Goal: Task Accomplishment & Management: Complete application form

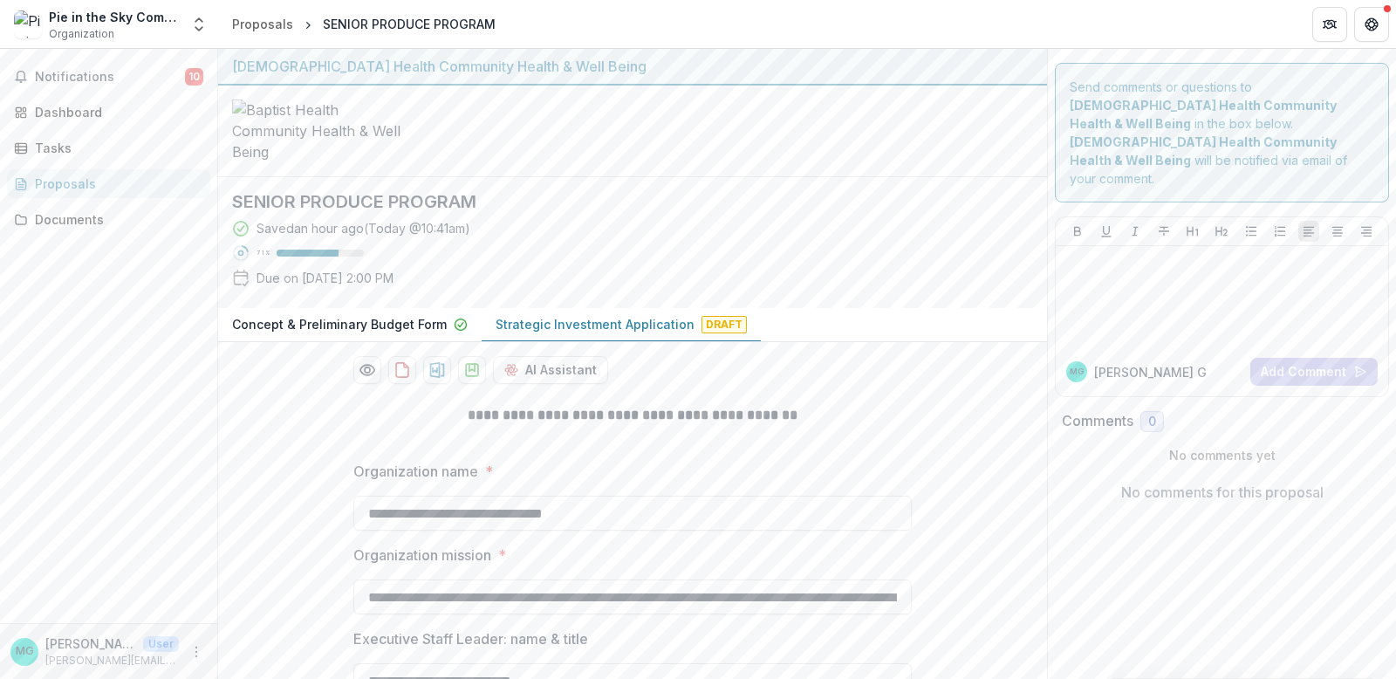
scroll to position [8810, 0]
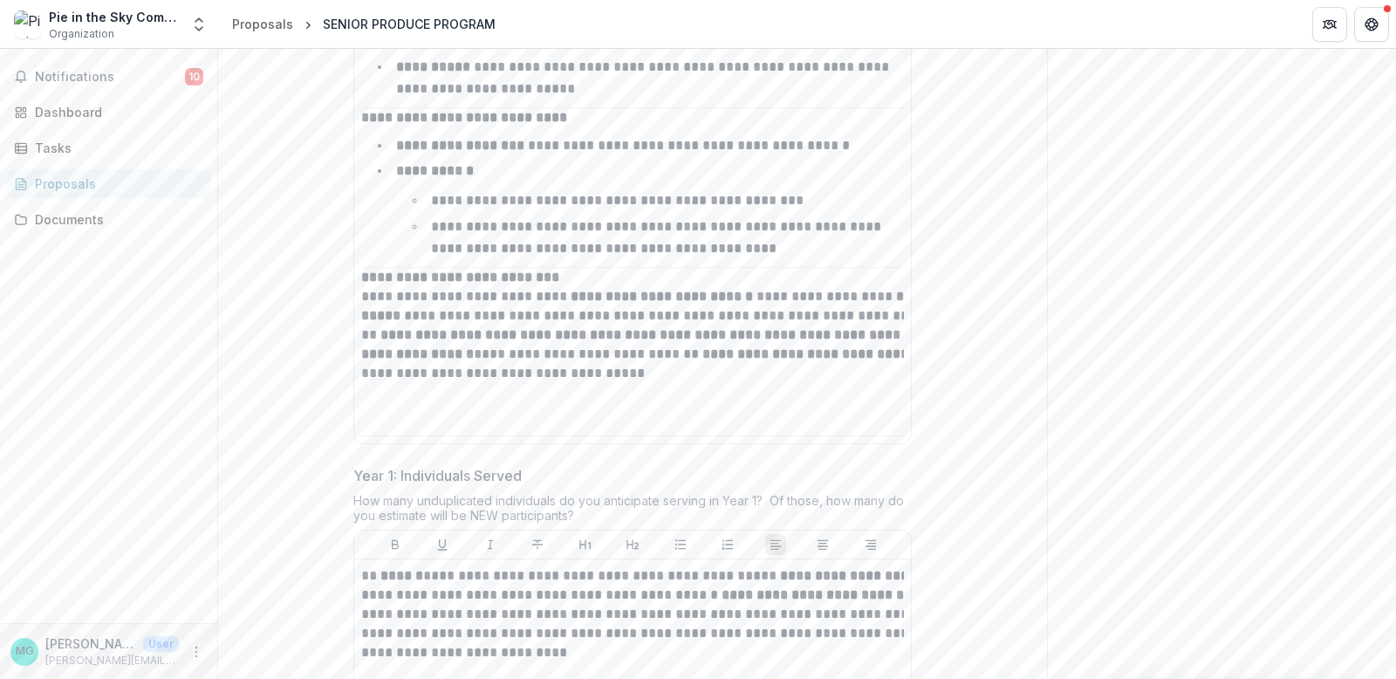
drag, startPoint x: 445, startPoint y: 358, endPoint x: 272, endPoint y: 342, distance: 173.4
copy div "Describe the work in Year 1 to accomplish objectives. Include information such …"
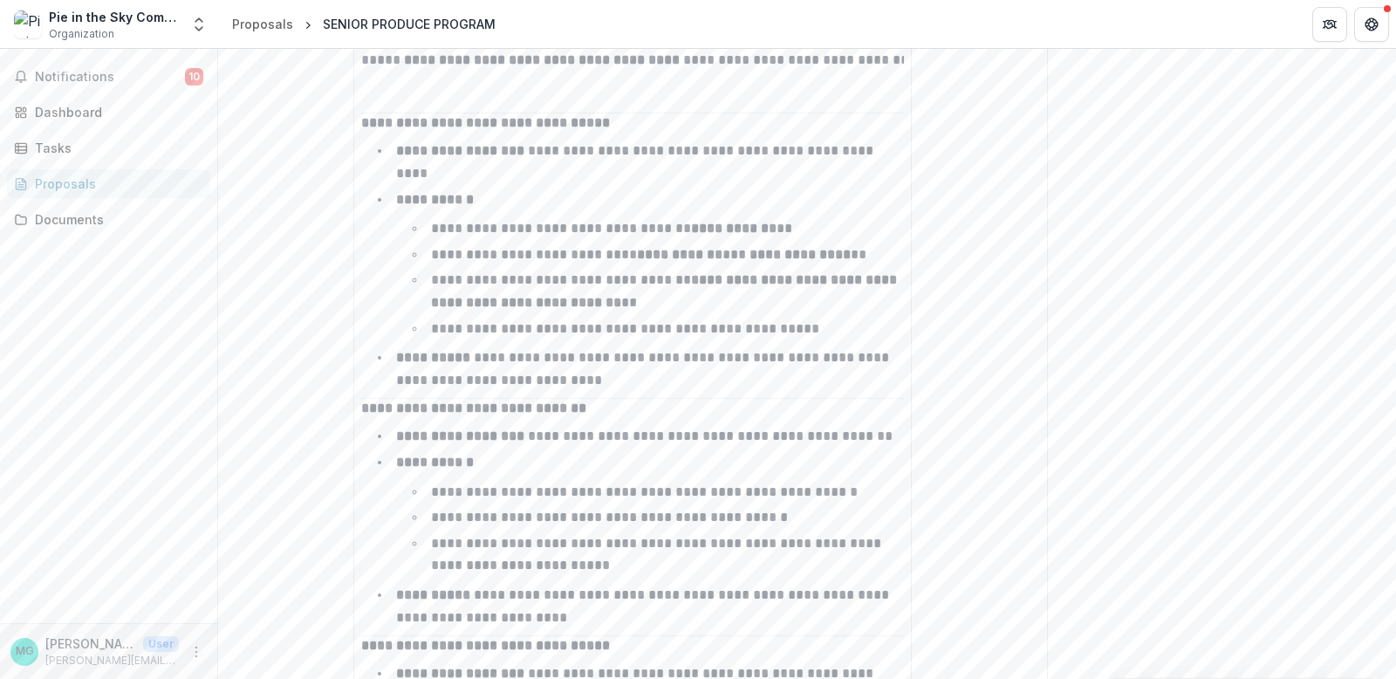
scroll to position [9082, 0]
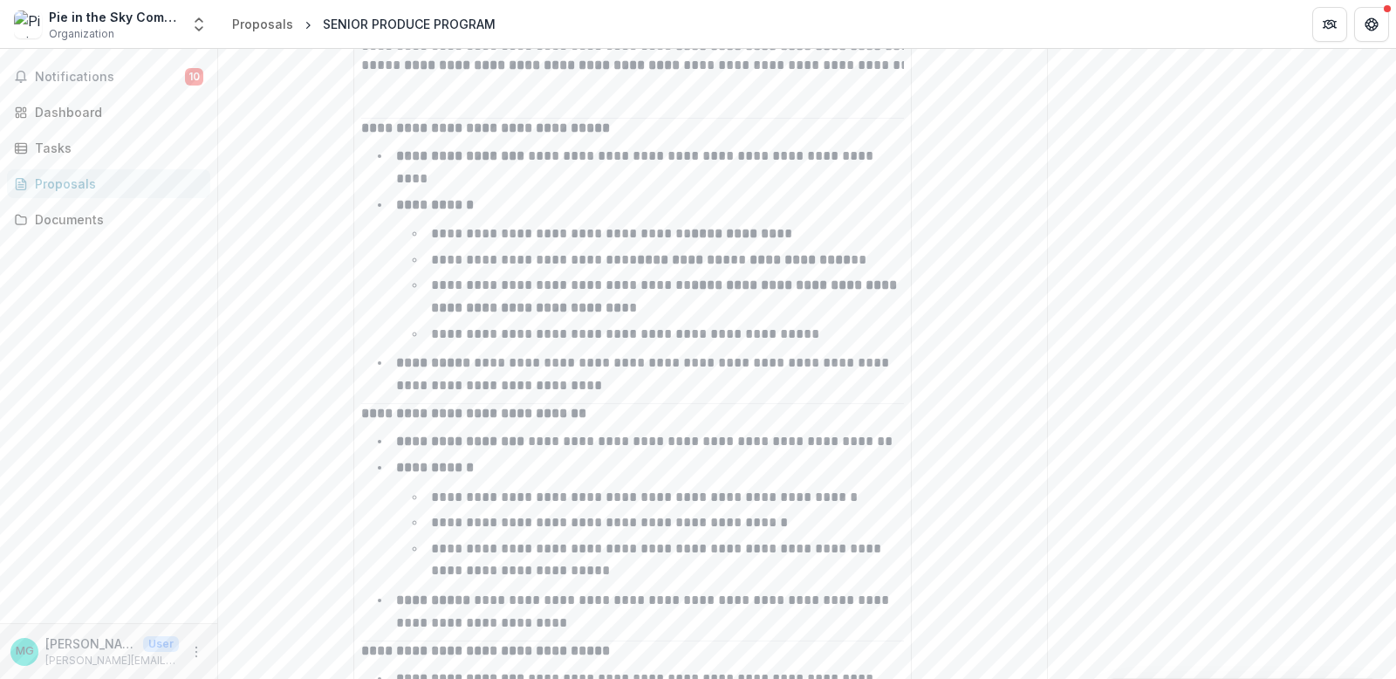
drag, startPoint x: 292, startPoint y: 159, endPoint x: 301, endPoint y: 155, distance: 9.4
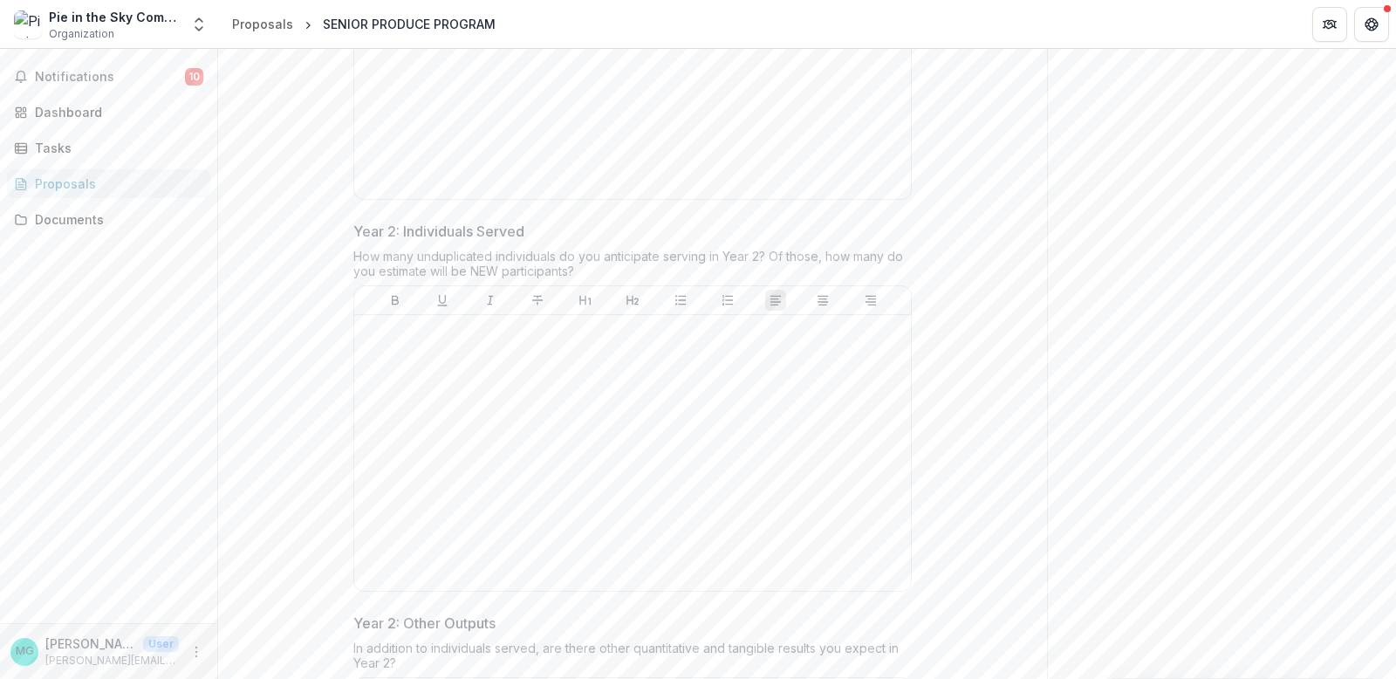
scroll to position [12327, 0]
drag, startPoint x: 284, startPoint y: 112, endPoint x: 594, endPoint y: 175, distance: 317.0
copy div "Year 1: Individuals Served How many unduplicated individuals do you anticipate …"
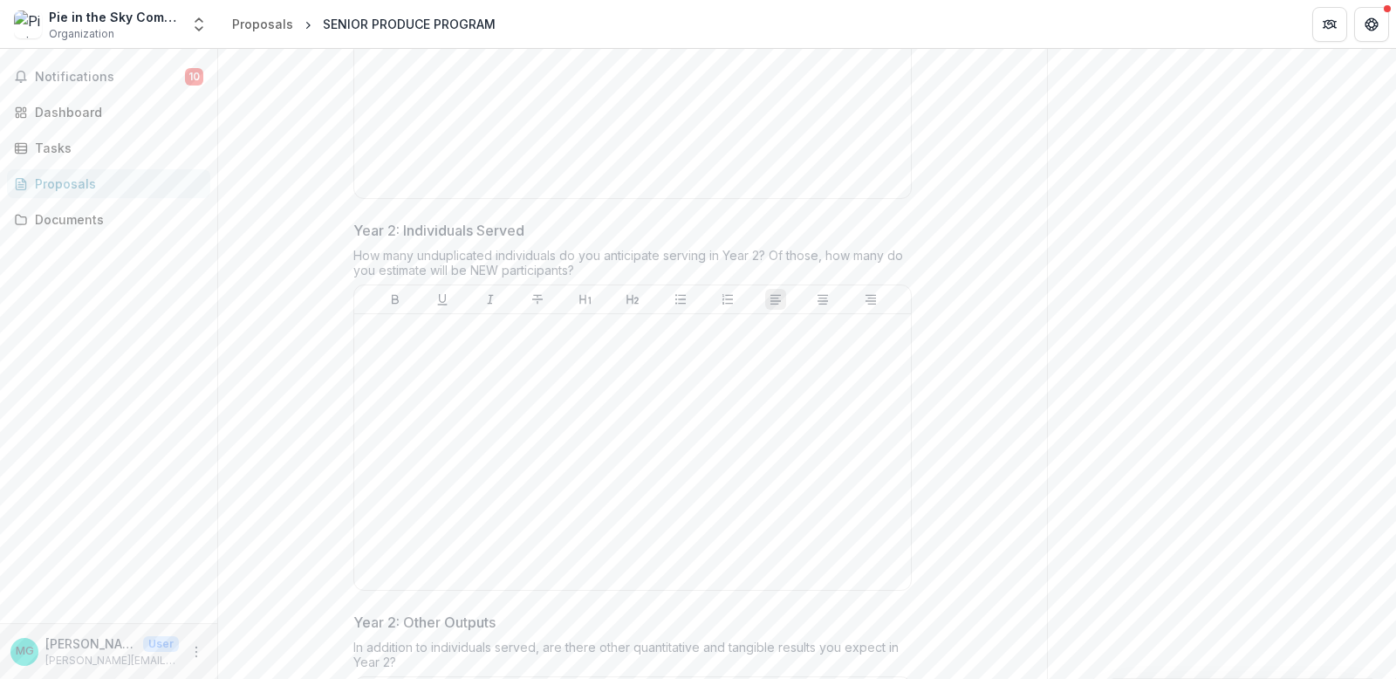
drag, startPoint x: 452, startPoint y: 362, endPoint x: 291, endPoint y: 251, distance: 195.0
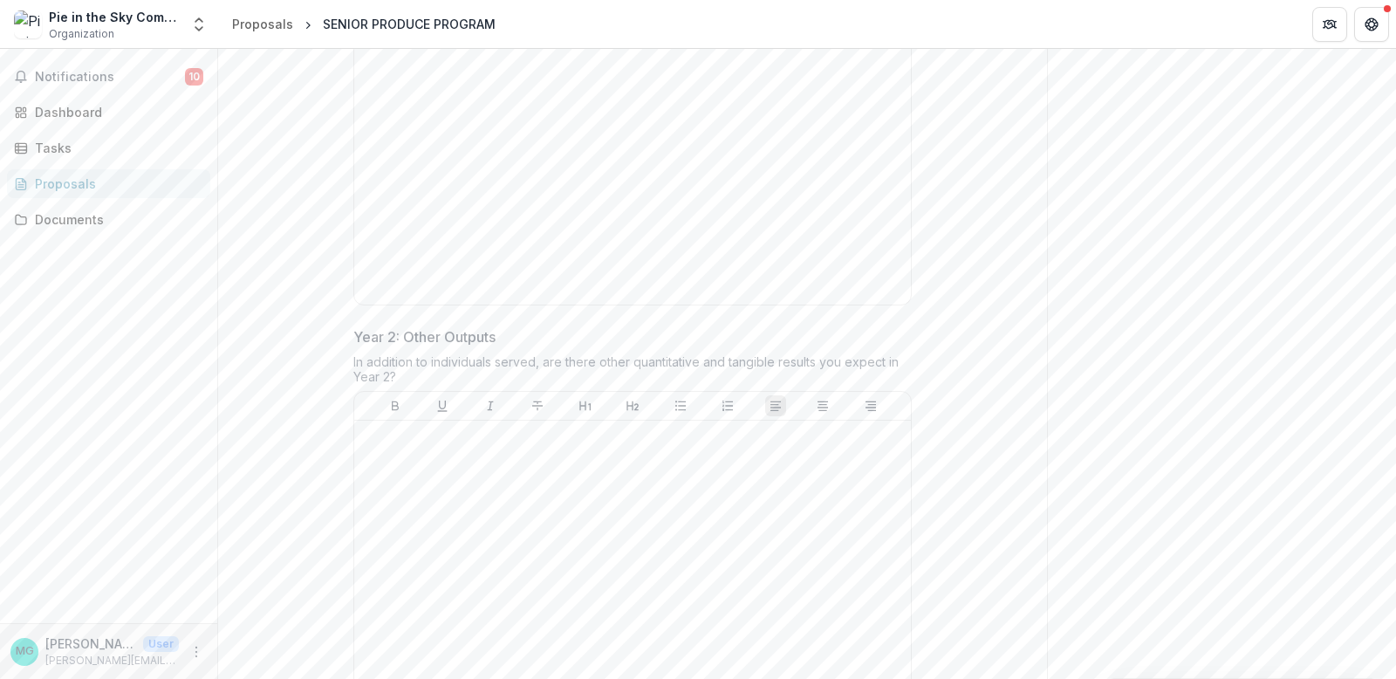
scroll to position [12610, 0]
drag, startPoint x: 337, startPoint y: 366, endPoint x: 276, endPoint y: 366, distance: 61.1
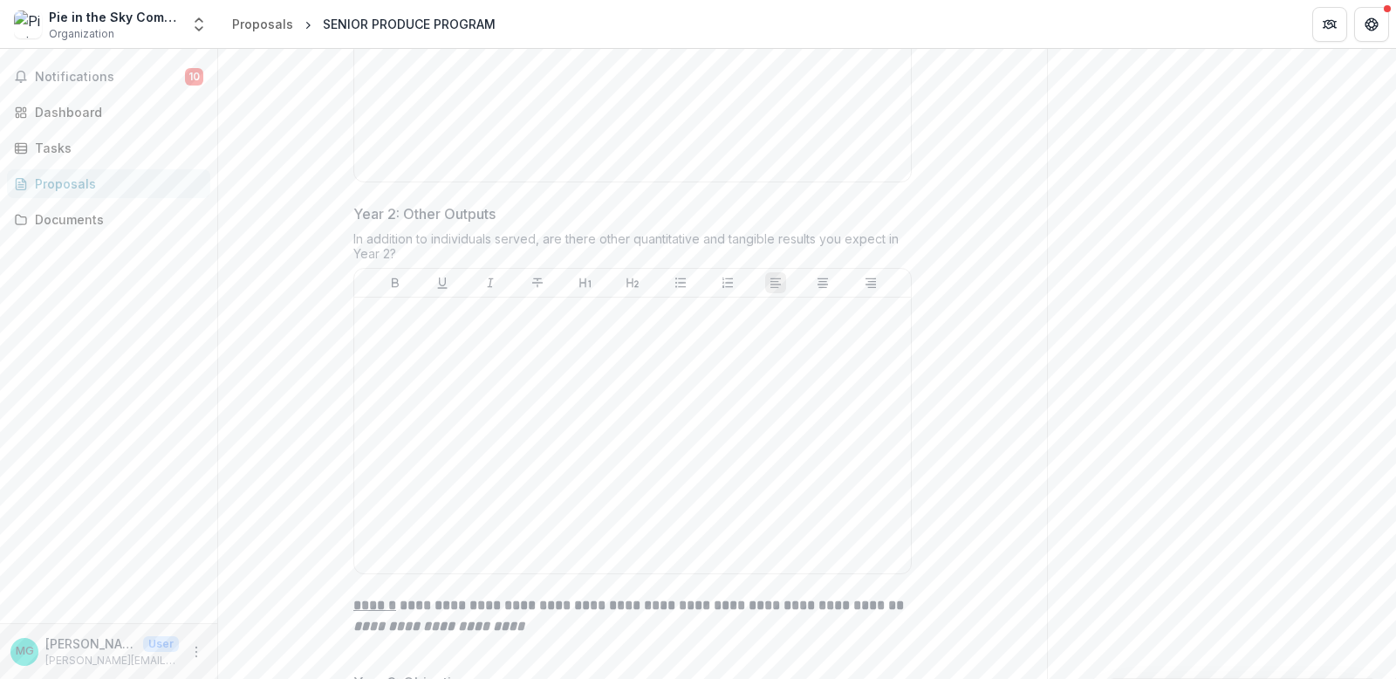
scroll to position [12737, 0]
drag, startPoint x: 340, startPoint y: 133, endPoint x: 793, endPoint y: 181, distance: 455.4
copy div "Other Outputs In addition to individuals served, are there other quantitative a…"
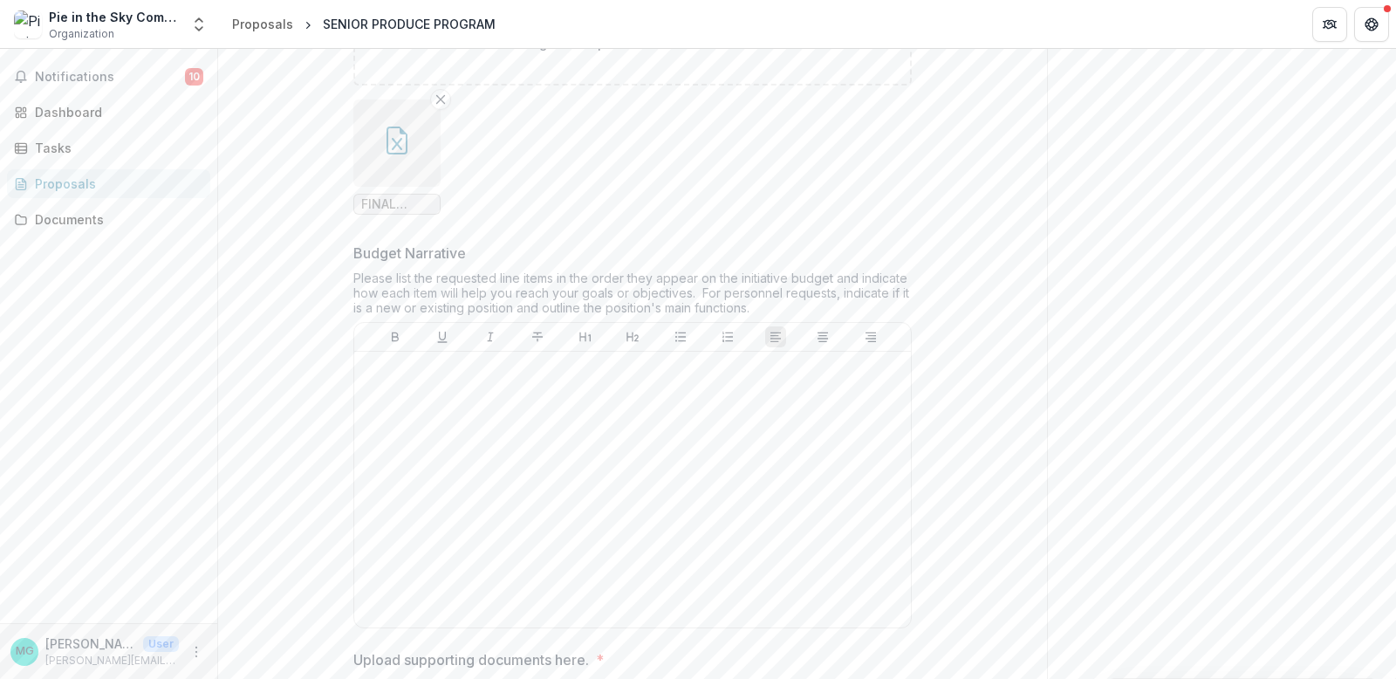
scroll to position [18876, 0]
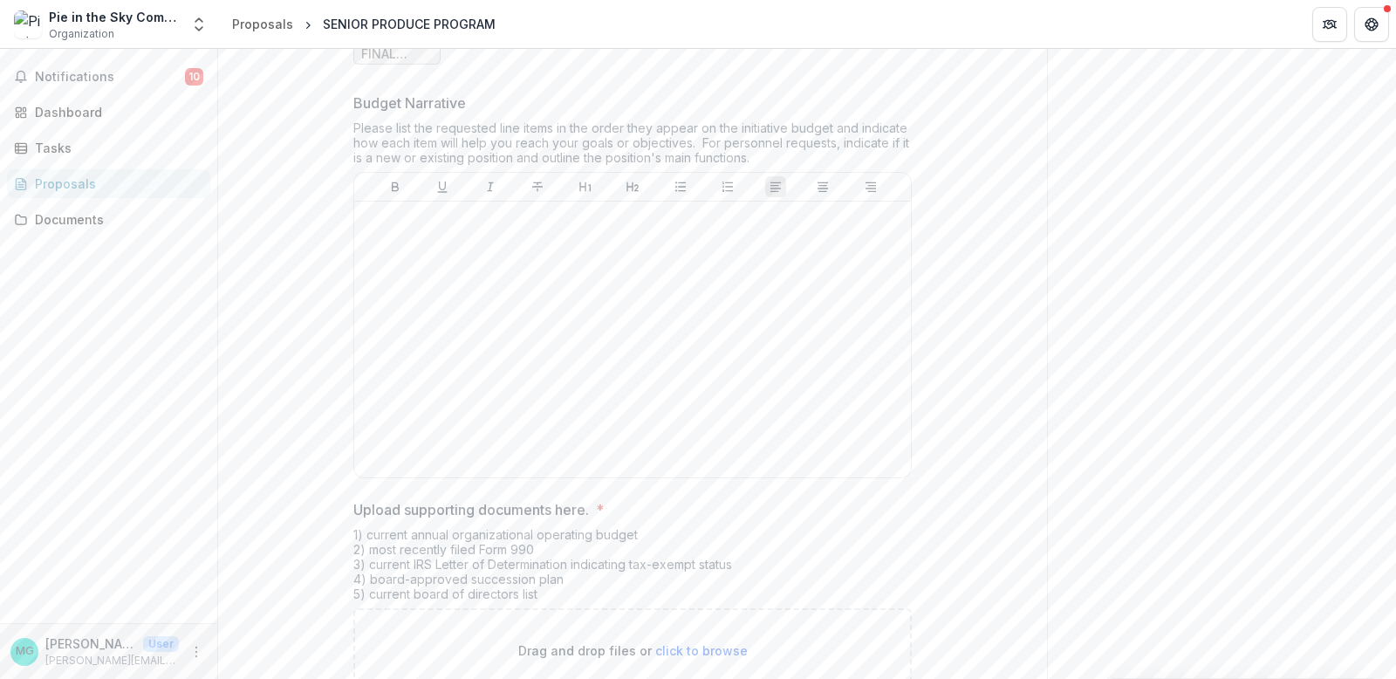
scroll to position [19054, 0]
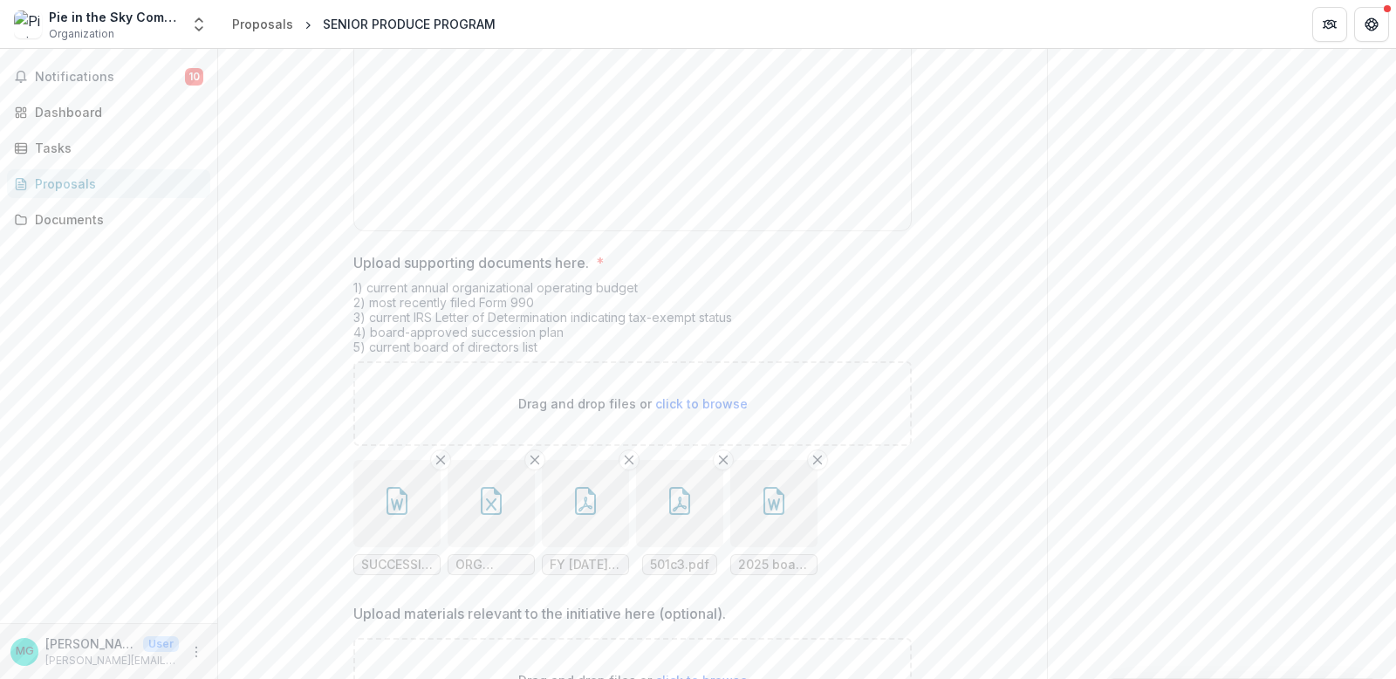
scroll to position [19277, 0]
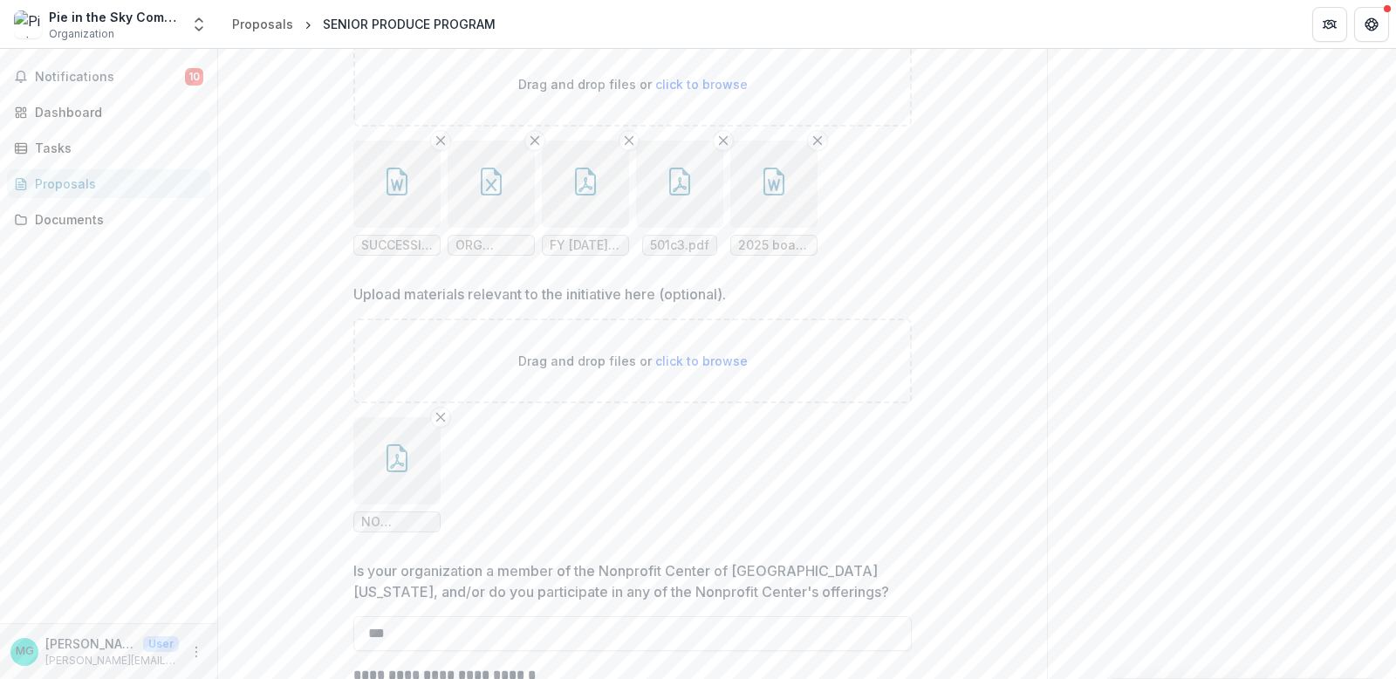
scroll to position [19589, 0]
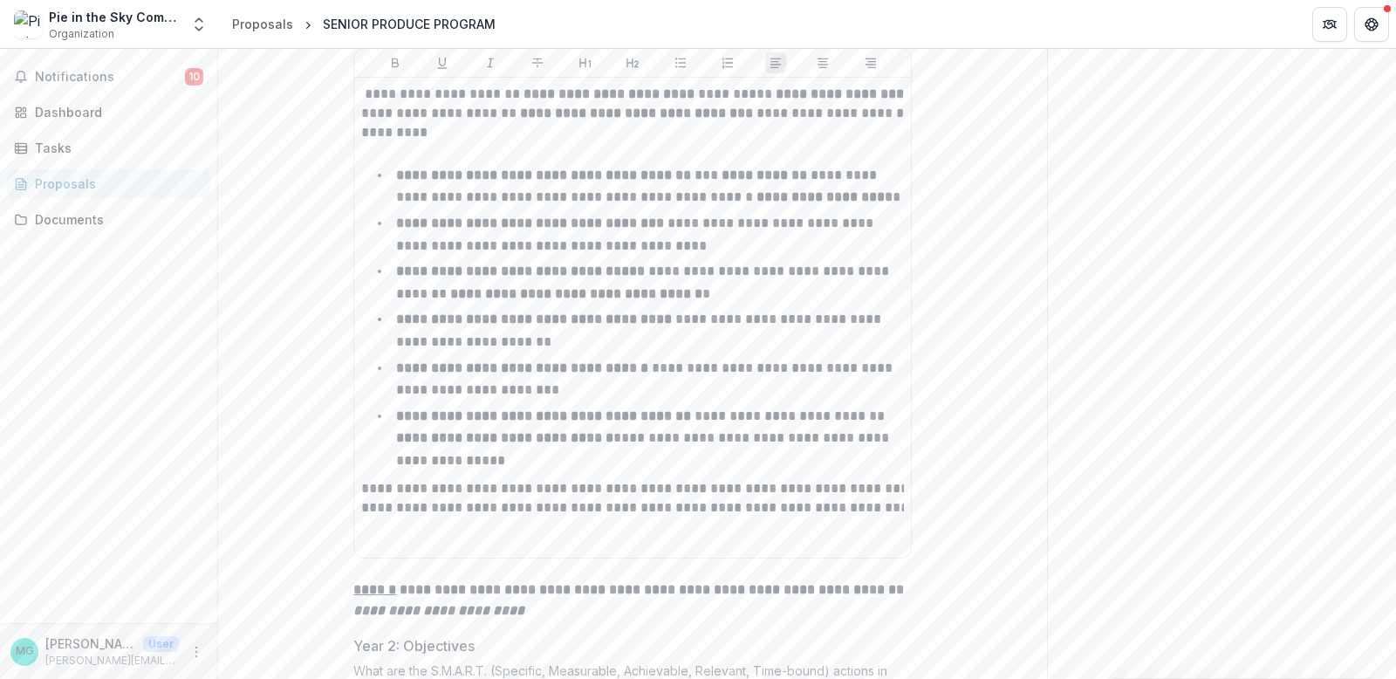
scroll to position [10426, 0]
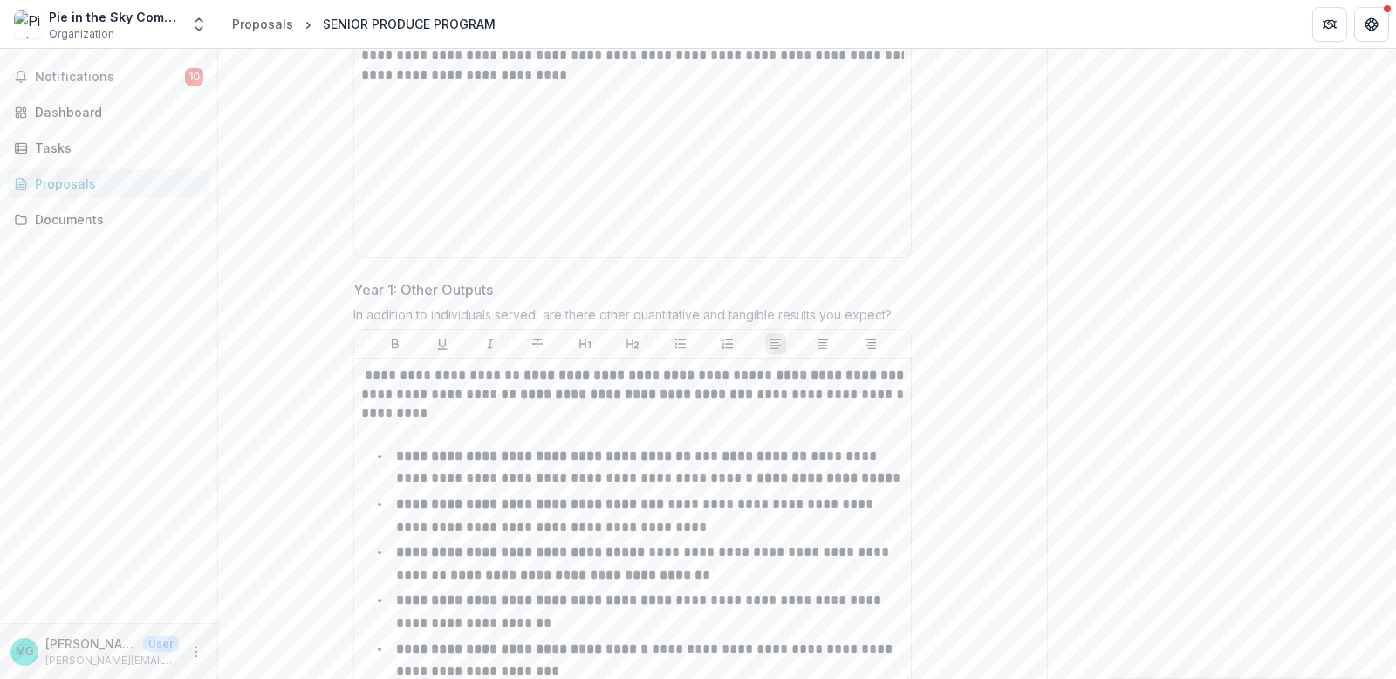
drag, startPoint x: 1395, startPoint y: 333, endPoint x: 1388, endPoint y: 231, distance: 102.3
click at [1388, 231] on div "**********" at bounding box center [807, 364] width 1178 height 630
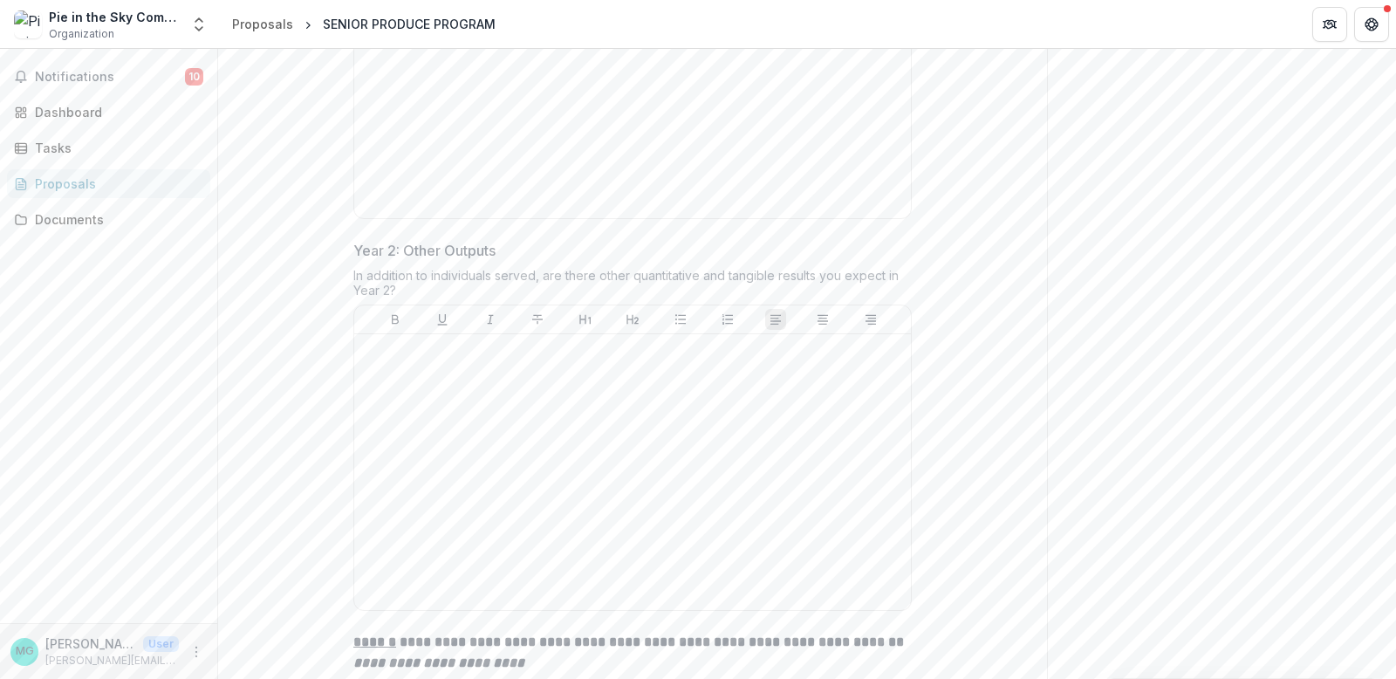
scroll to position [12700, 0]
drag, startPoint x: 285, startPoint y: 161, endPoint x: 939, endPoint y: 215, distance: 655.6
copy div "Year 1: Other Outputs In addition to individuals served, are there other quanti…"
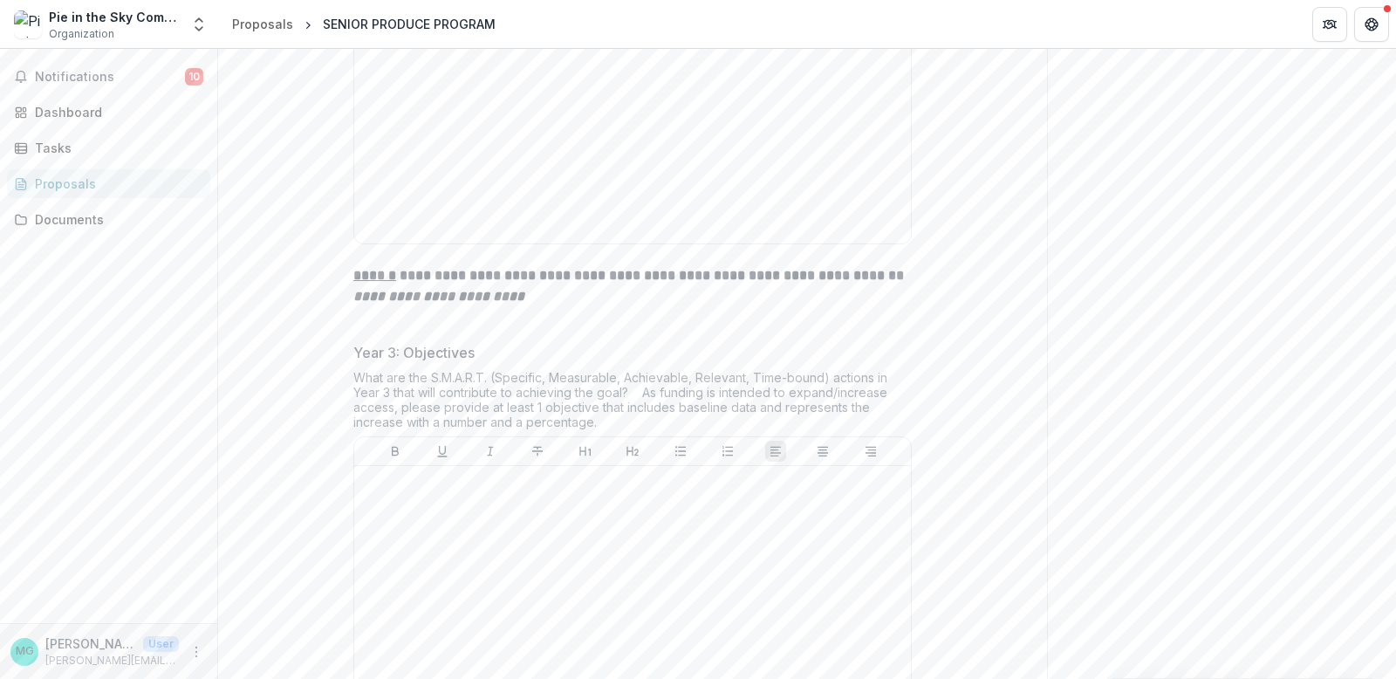
scroll to position [13075, 0]
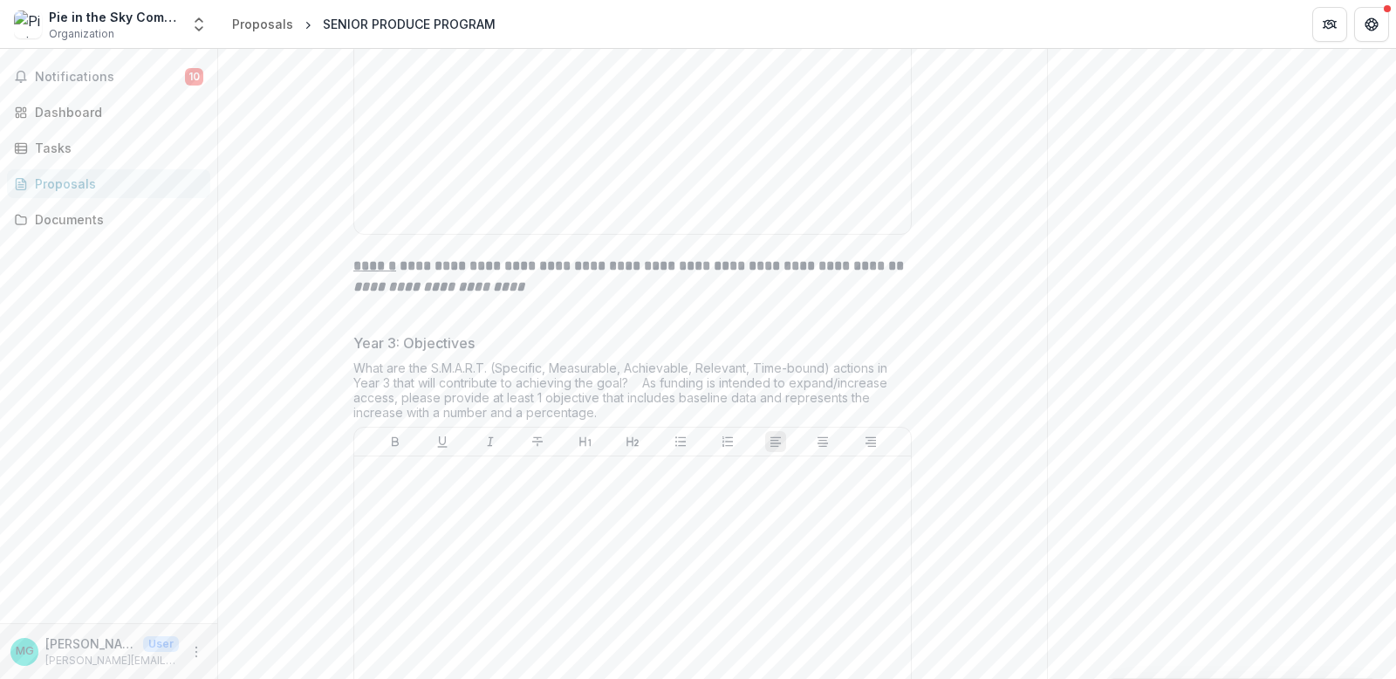
drag, startPoint x: 293, startPoint y: 277, endPoint x: 503, endPoint y: 512, distance: 315.2
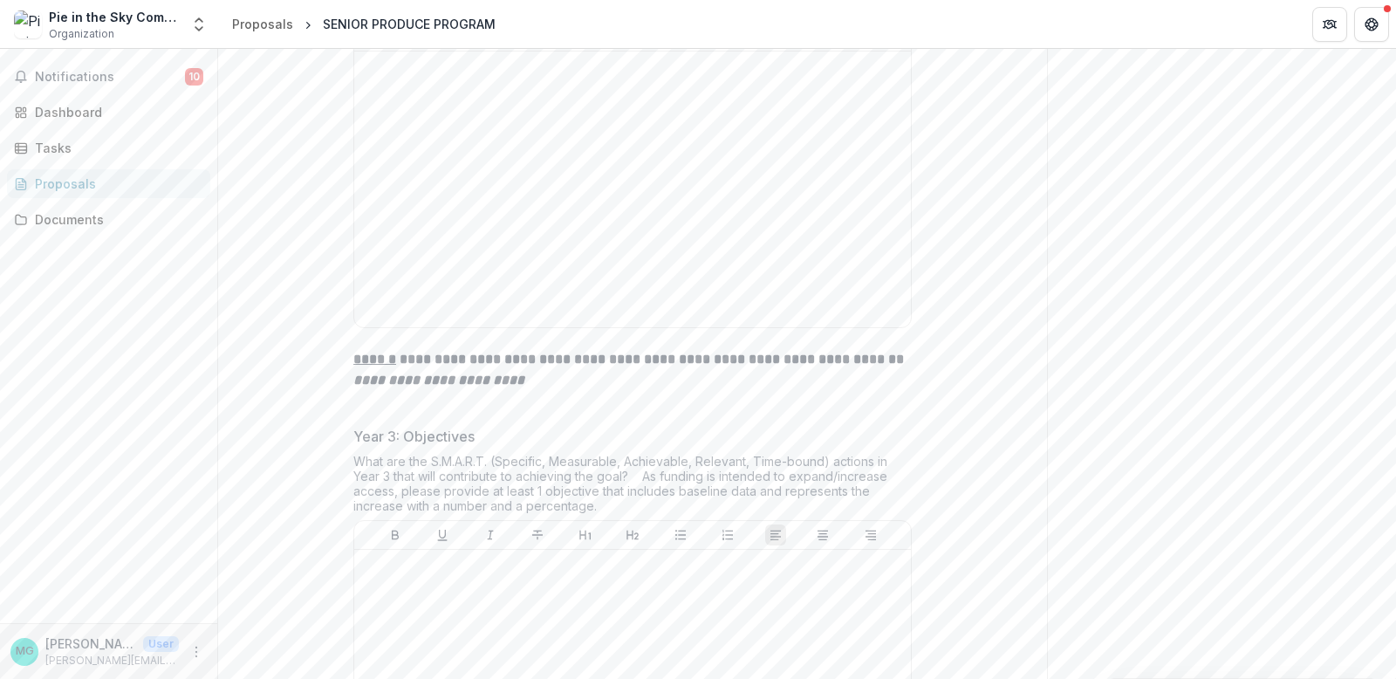
scroll to position [12679, 0]
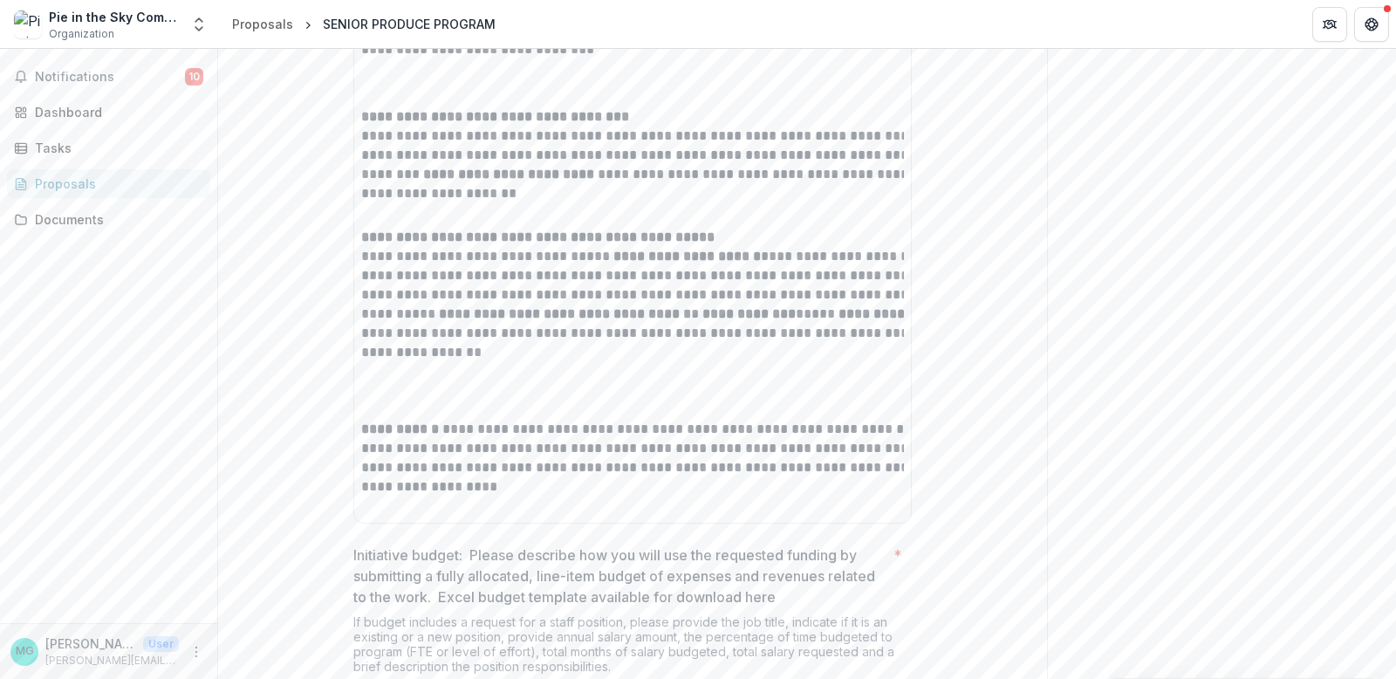
scroll to position [18161, 0]
drag, startPoint x: 284, startPoint y: 110, endPoint x: 613, endPoint y: 126, distance: 330.2
copy div "Outline partners and briefly identify their role."
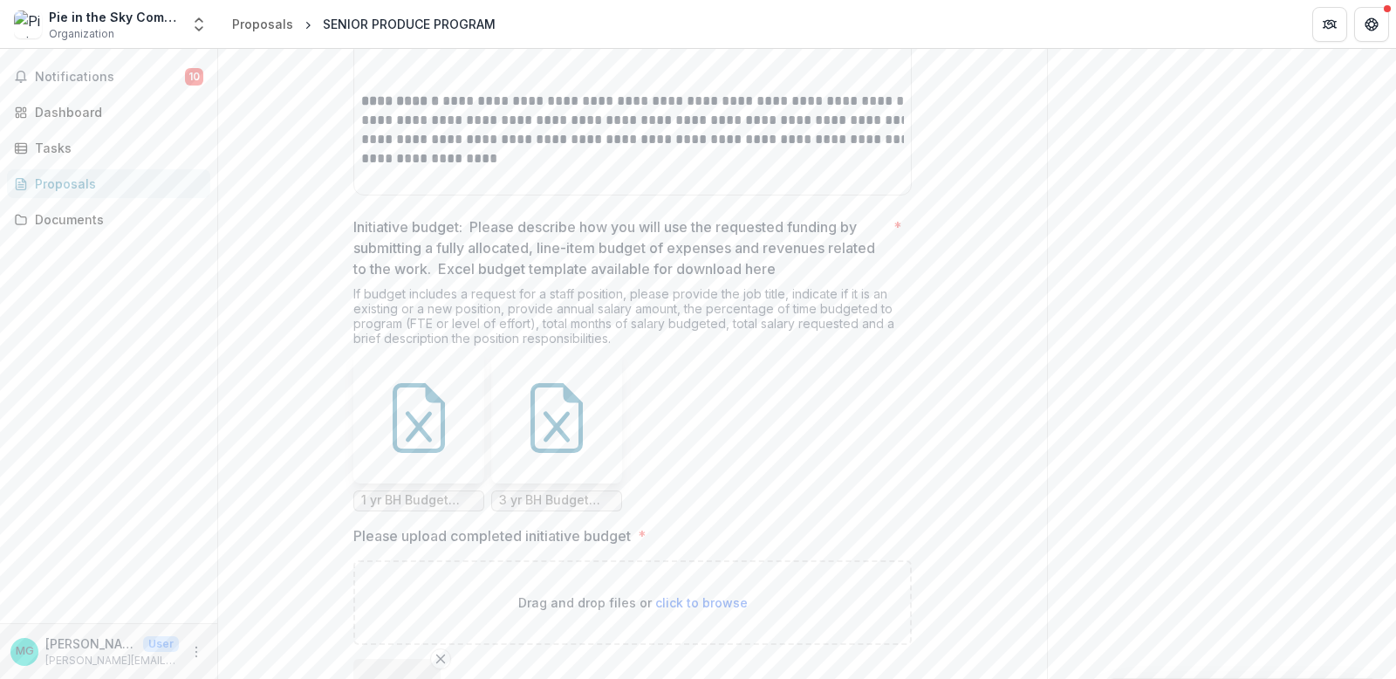
scroll to position [18490, 0]
drag, startPoint x: 291, startPoint y: 191, endPoint x: 690, endPoint y: 665, distance: 619.7
copy div "**********"
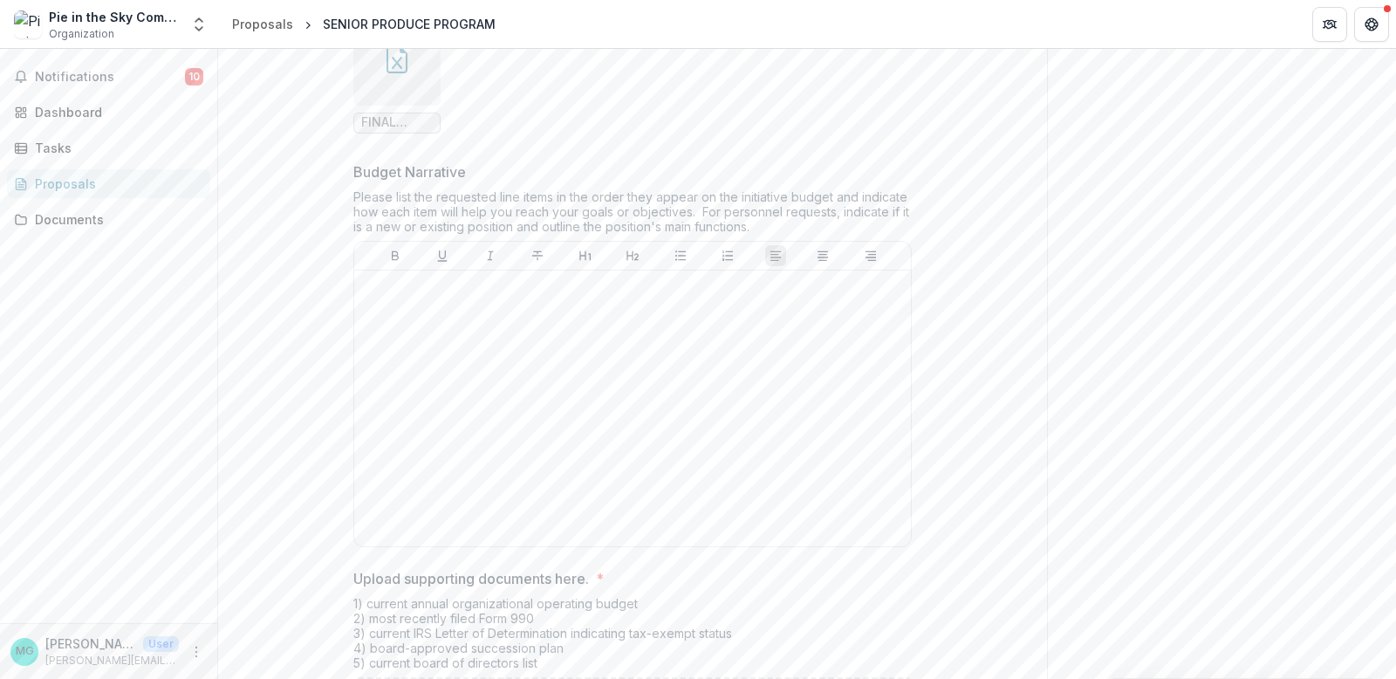
scroll to position [19127, 0]
drag, startPoint x: 284, startPoint y: 77, endPoint x: 598, endPoint y: 108, distance: 314.8
copy div "Timeline Describe the timeline for implementation."
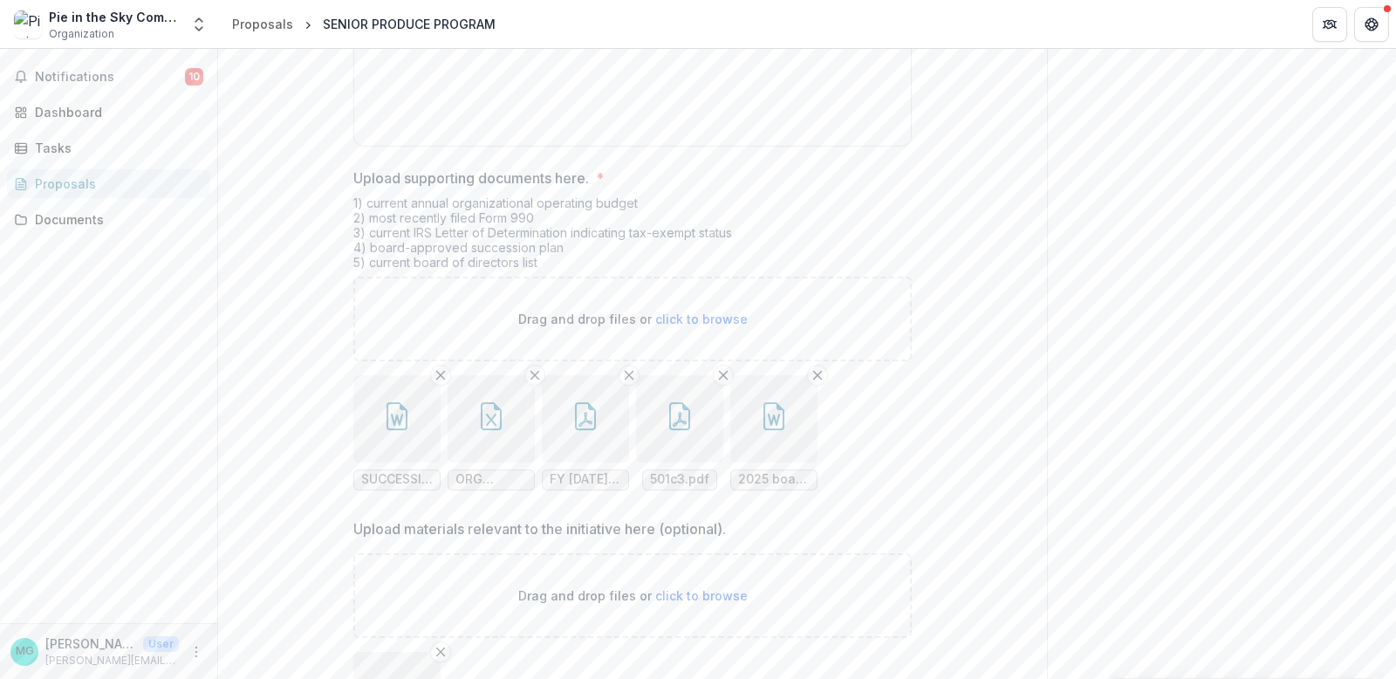
drag, startPoint x: 292, startPoint y: 186, endPoint x: 379, endPoint y: 220, distance: 93.6
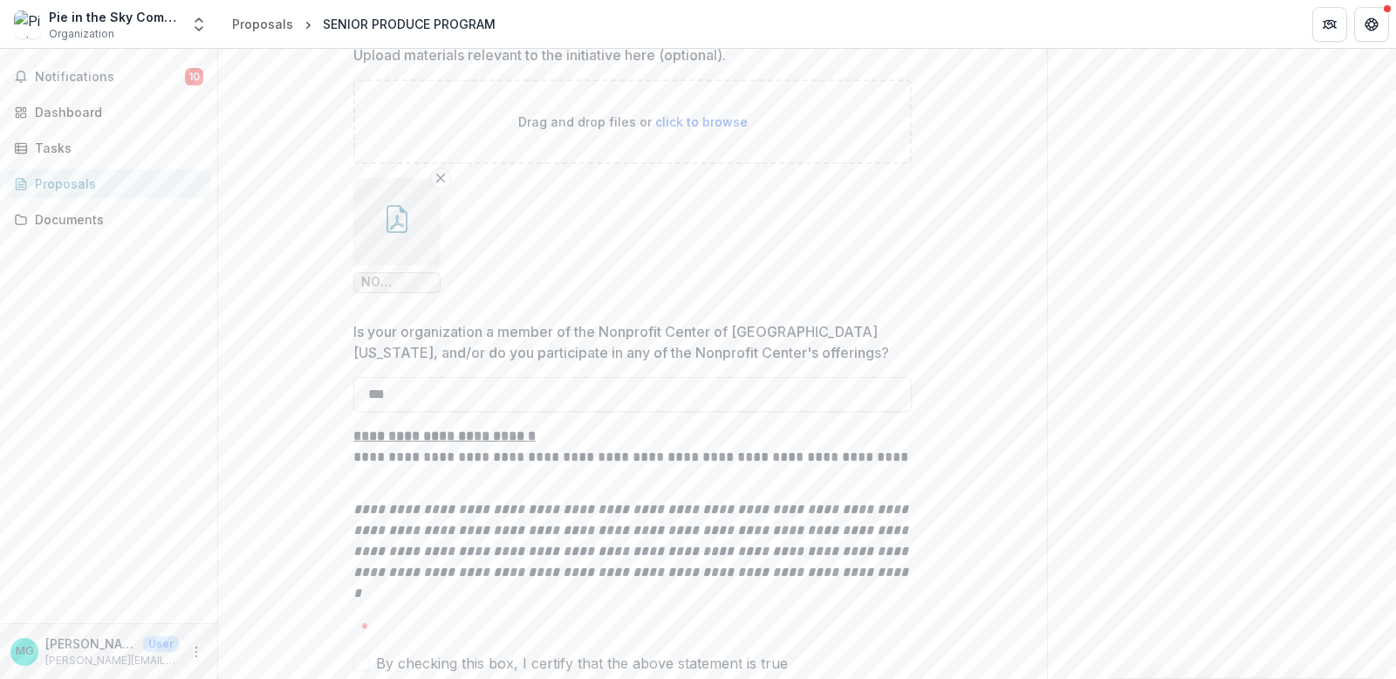
scroll to position [20007, 0]
drag, startPoint x: 292, startPoint y: 330, endPoint x: 646, endPoint y: 626, distance: 460.8
copy div "**********"
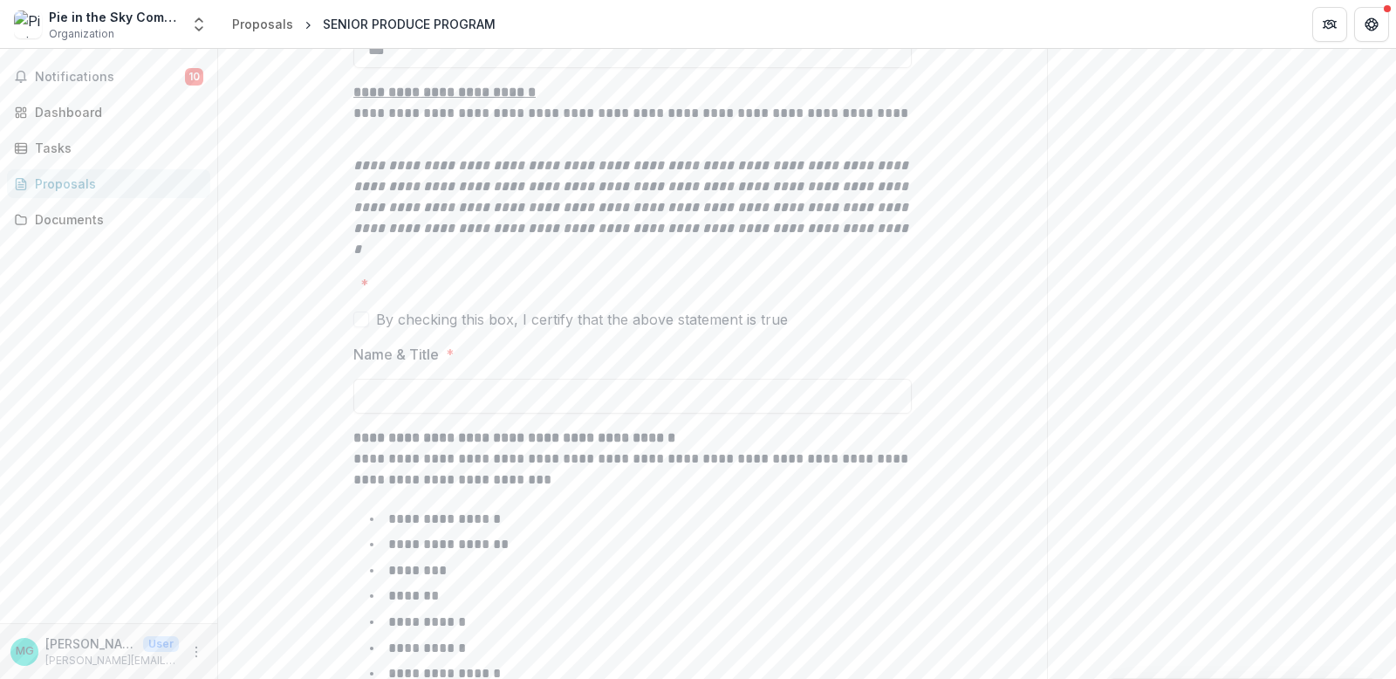
scroll to position [20345, 0]
drag, startPoint x: 282, startPoint y: 229, endPoint x: 924, endPoint y: 301, distance: 646.2
copy div "Sustainability Plan Outline plans for sustaining the work beyond the end of the…"
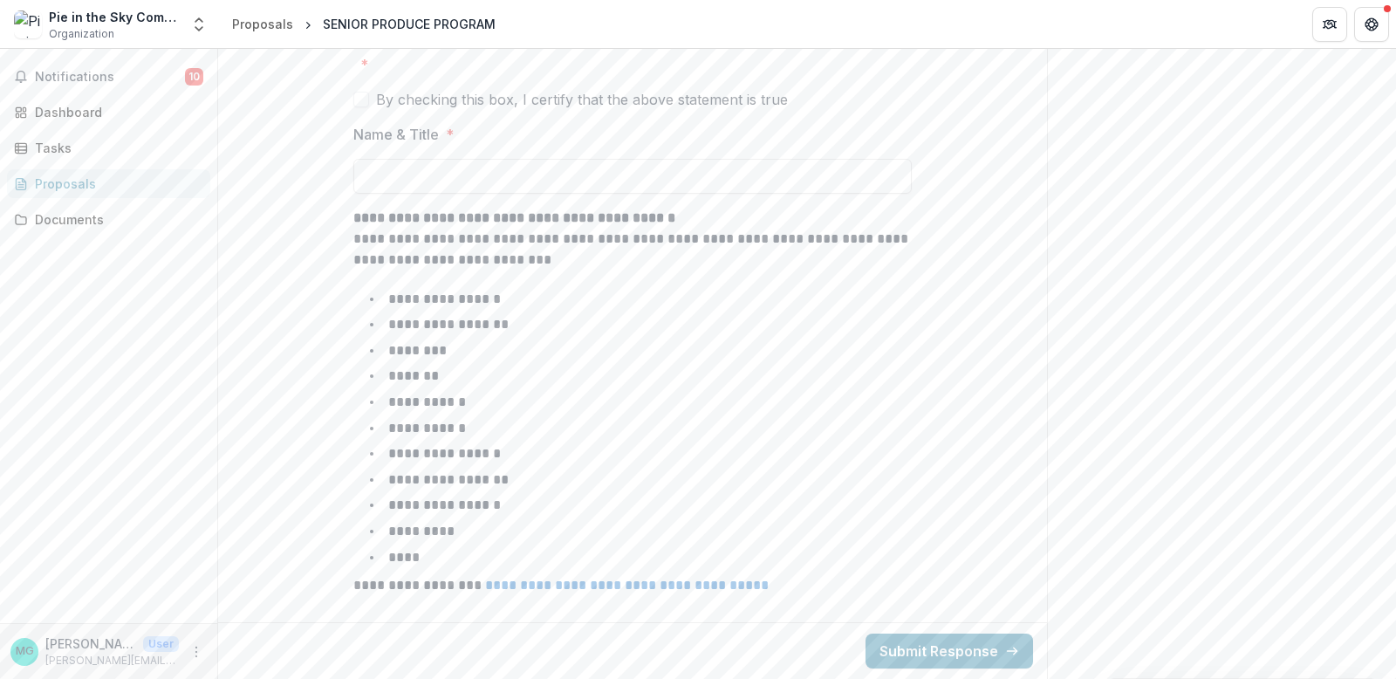
scroll to position [21251, 0]
drag, startPoint x: 290, startPoint y: 135, endPoint x: 569, endPoint y: 583, distance: 527.5
copy div "**********"
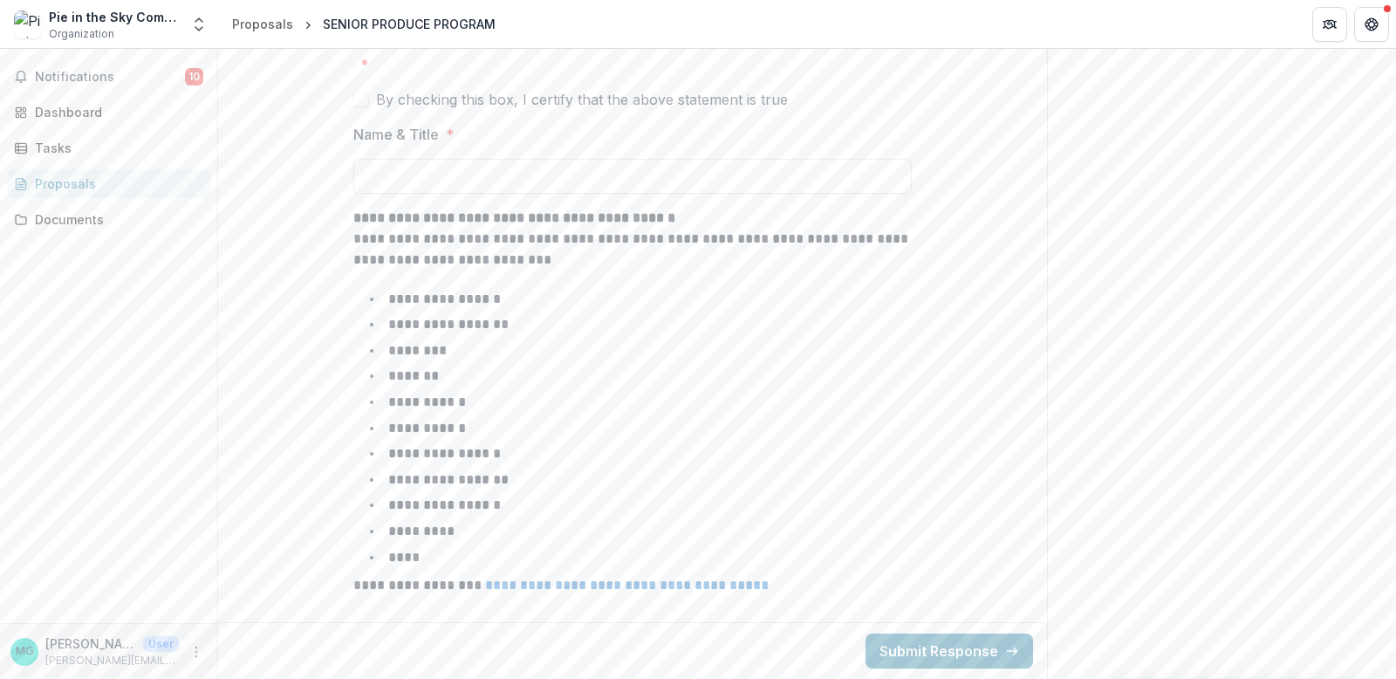
scroll to position [22640, 0]
